Goal: Information Seeking & Learning: Learn about a topic

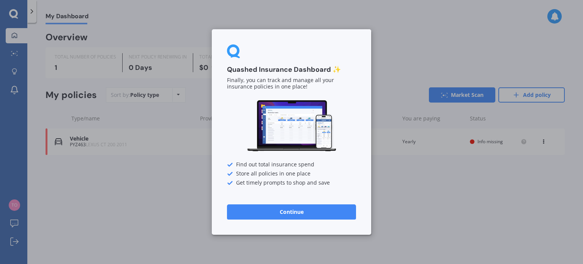
click at [252, 208] on button "Continue" at bounding box center [291, 211] width 129 height 15
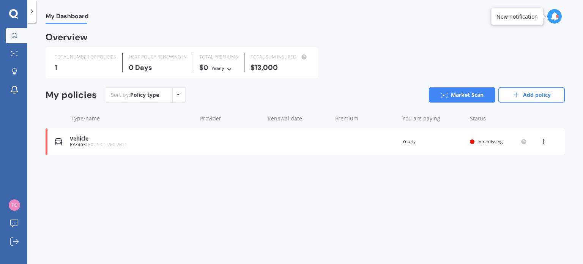
click at [80, 145] on div "PYZ463 LEXUS CT 200 2011" at bounding box center [131, 144] width 123 height 5
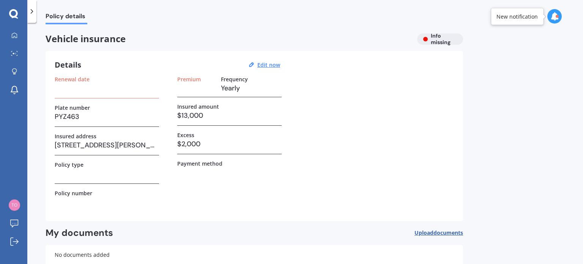
click at [441, 232] on span "documents" at bounding box center [449, 232] width 30 height 7
click at [33, 12] on icon at bounding box center [32, 12] width 8 height 8
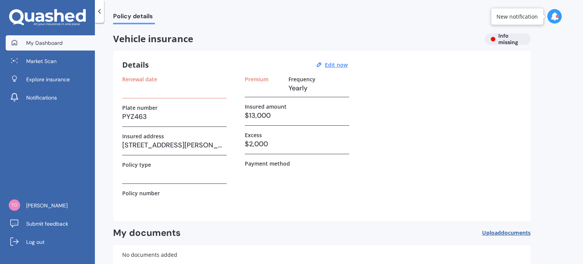
click at [44, 39] on span "My Dashboard" at bounding box center [44, 43] width 36 height 8
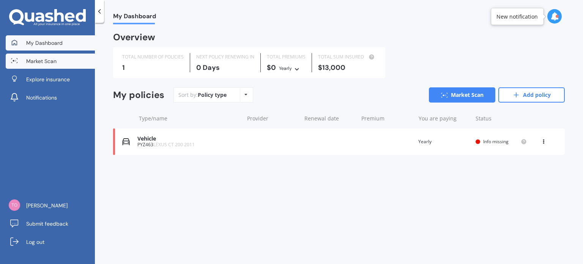
click at [47, 60] on span "Market Scan" at bounding box center [41, 61] width 30 height 8
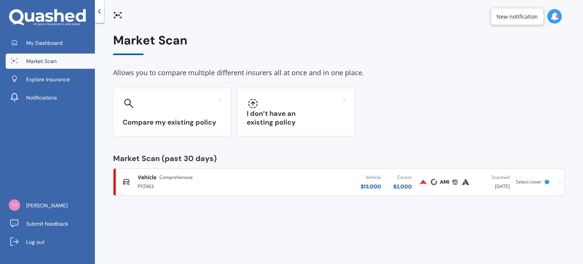
click at [234, 186] on div "PYZ463" at bounding box center [204, 185] width 132 height 9
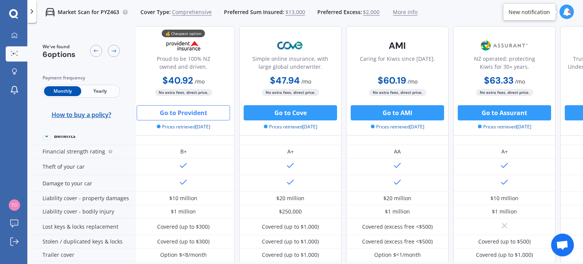
scroll to position [76, 0]
